Goal: Find specific page/section: Find specific page/section

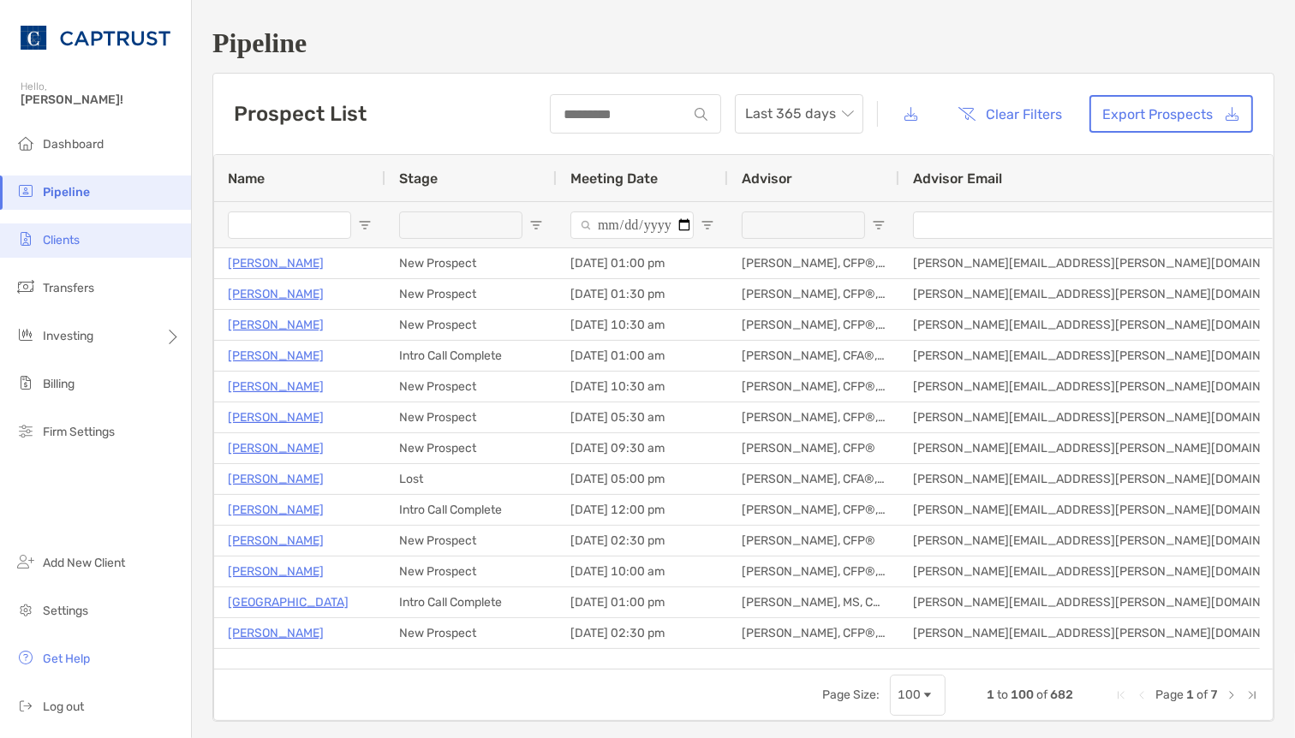
click at [92, 245] on li "Clients" at bounding box center [95, 241] width 191 height 34
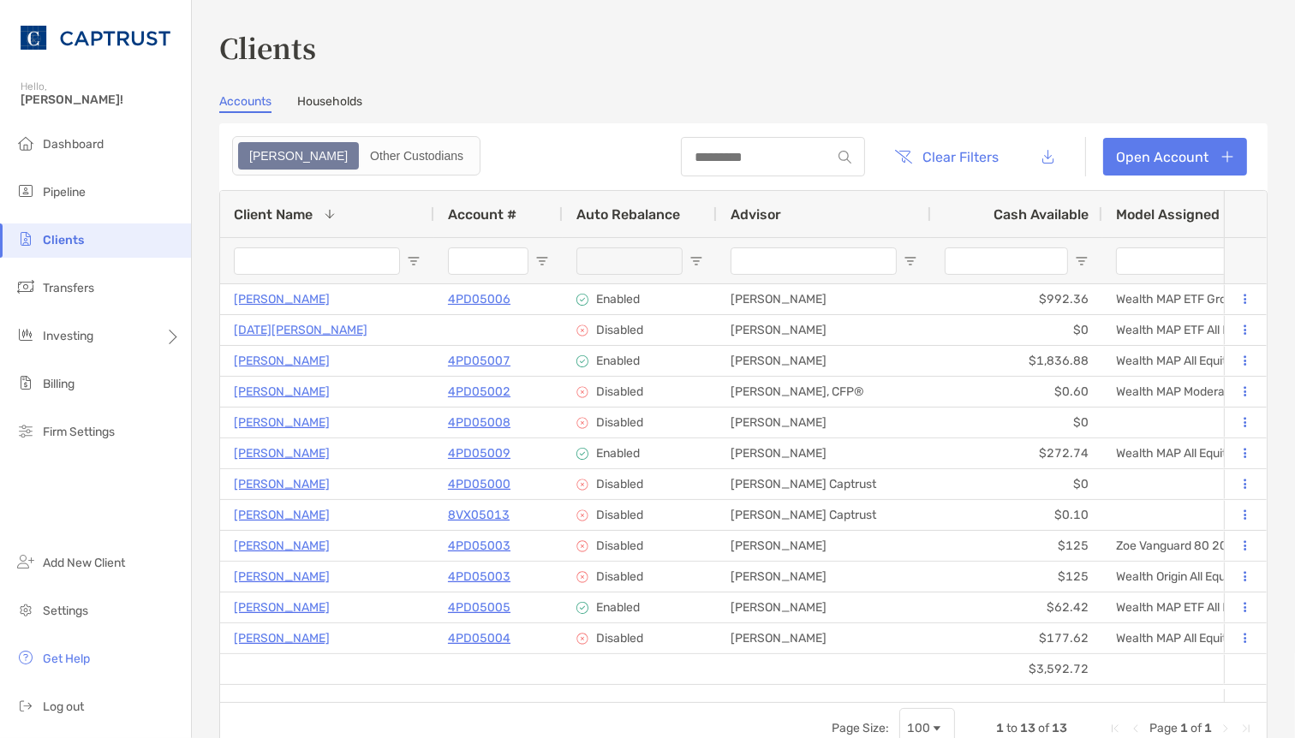
click at [834, 104] on div "Accounts Households" at bounding box center [743, 103] width 1048 height 19
click at [533, 96] on div "Accounts Households" at bounding box center [743, 103] width 1048 height 19
drag, startPoint x: 565, startPoint y: 88, endPoint x: 561, endPoint y: 128, distance: 40.5
click at [565, 89] on div "Clients Accounts Households Zoe Other Custodians Clear Filters Open Account 1 t…" at bounding box center [743, 390] width 1048 height 727
drag, startPoint x: 805, startPoint y: 78, endPoint x: 818, endPoint y: 77, distance: 12.9
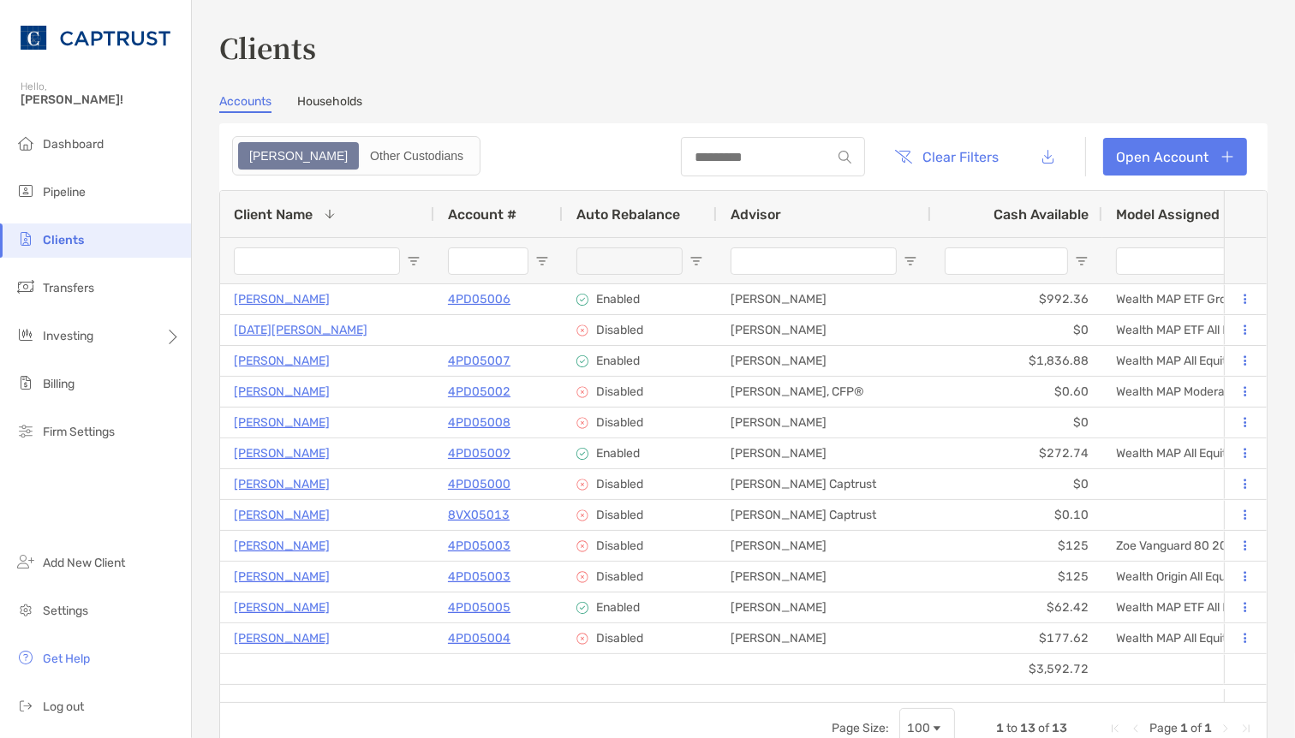
click at [806, 77] on div "Clients Accounts Households Zoe Other Custodians Clear Filters Open Account 1 t…" at bounding box center [743, 390] width 1048 height 727
click at [592, 723] on div "Page Size: 100 1 to 13 of 13 Page 1 of 1" at bounding box center [743, 727] width 1047 height 51
drag, startPoint x: 840, startPoint y: 84, endPoint x: 750, endPoint y: 97, distance: 90.9
click at [840, 84] on div "Clients Accounts Households Zoe Other Custodians Clear Filters Open Account 1 t…" at bounding box center [743, 390] width 1048 height 727
click at [870, 65] on h3 "Clients" at bounding box center [743, 46] width 1048 height 39
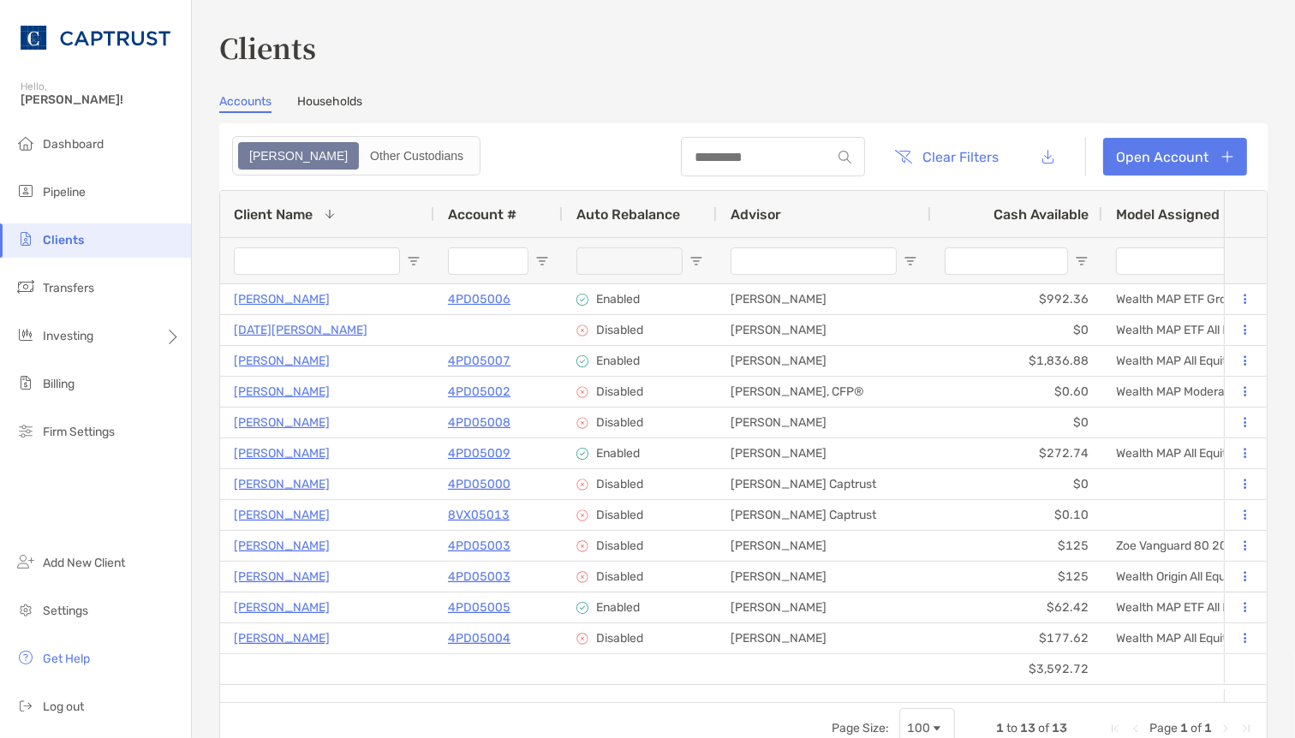
click at [866, 82] on div "Clients Accounts Households Zoe Other Custodians Clear Filters Open Account 1 t…" at bounding box center [743, 390] width 1048 height 727
